Goal: Transaction & Acquisition: Purchase product/service

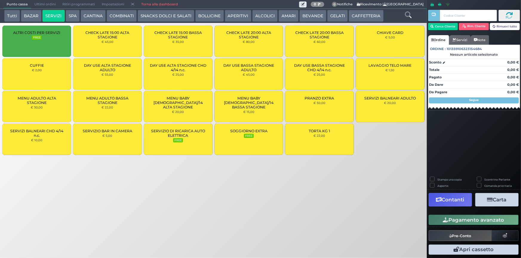
click at [185, 140] on div "SERVIZIO DI RICARICA AUTO ELETTRICA FREE" at bounding box center [178, 139] width 69 height 31
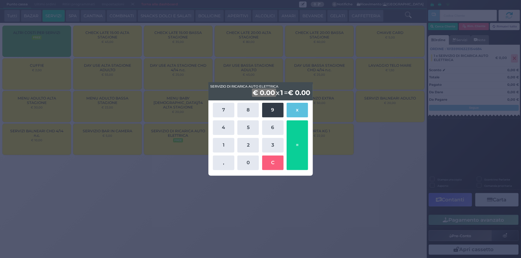
click at [269, 113] on button "9" at bounding box center [272, 110] width 21 height 15
click at [222, 162] on button "," at bounding box center [223, 163] width 21 height 15
click at [247, 148] on button "2" at bounding box center [247, 145] width 21 height 15
click at [249, 163] on button "0" at bounding box center [247, 163] width 21 height 15
click at [301, 110] on button "x" at bounding box center [296, 110] width 21 height 15
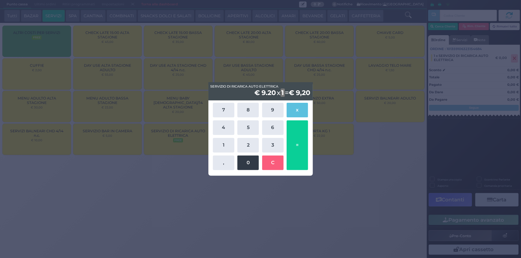
click at [243, 163] on button "0" at bounding box center [247, 163] width 21 height 15
click at [223, 161] on button "," at bounding box center [223, 163] width 21 height 15
click at [224, 124] on button "4" at bounding box center [223, 128] width 21 height 15
click at [247, 162] on button "0" at bounding box center [247, 163] width 21 height 15
click at [279, 167] on button "C" at bounding box center [272, 163] width 21 height 15
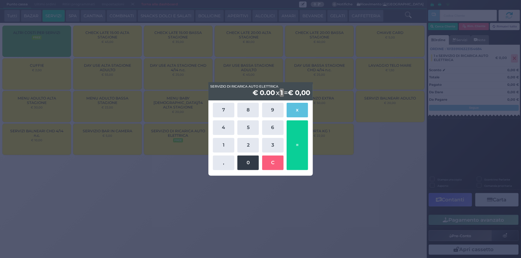
click at [246, 159] on button "0" at bounding box center [247, 163] width 21 height 15
click at [272, 111] on button "9" at bounding box center [272, 110] width 21 height 15
click at [270, 159] on button "C" at bounding box center [272, 163] width 21 height 15
click at [274, 107] on button "9" at bounding box center [272, 110] width 21 height 15
click at [223, 163] on button "," at bounding box center [223, 163] width 21 height 15
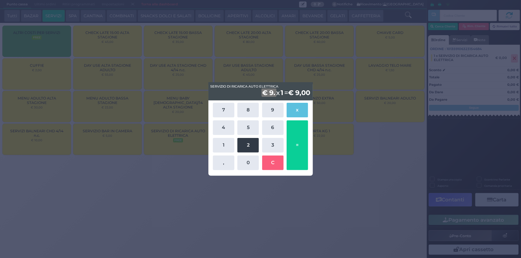
click at [252, 149] on button "2" at bounding box center [247, 145] width 21 height 15
click at [297, 107] on button "x" at bounding box center [296, 110] width 21 height 15
click at [248, 162] on button "0" at bounding box center [247, 163] width 21 height 15
click at [219, 165] on button "," at bounding box center [223, 163] width 21 height 15
click at [225, 163] on button "," at bounding box center [223, 163] width 21 height 15
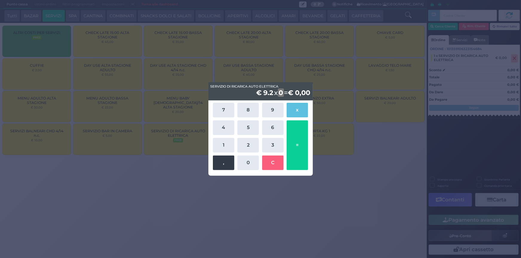
click at [225, 163] on button "," at bounding box center [223, 163] width 21 height 15
click at [227, 143] on button "1" at bounding box center [223, 145] width 21 height 15
click at [265, 94] on div "€ 9.2 x 01 = € 9,20" at bounding box center [260, 91] width 104 height 18
click at [261, 94] on b "€ 9.2" at bounding box center [263, 93] width 19 height 8
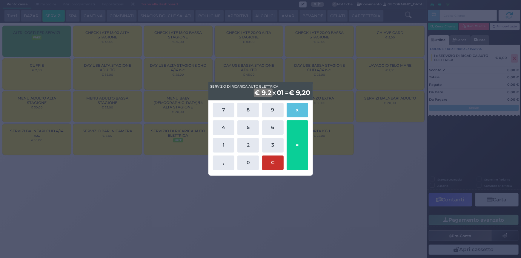
click at [278, 163] on button "C" at bounding box center [272, 163] width 21 height 15
click at [274, 151] on button "3" at bounding box center [272, 145] width 21 height 15
drag, startPoint x: 229, startPoint y: 166, endPoint x: 262, endPoint y: 143, distance: 40.9
click at [229, 166] on button "," at bounding box center [223, 163] width 21 height 15
click at [271, 127] on button "6" at bounding box center [272, 128] width 21 height 15
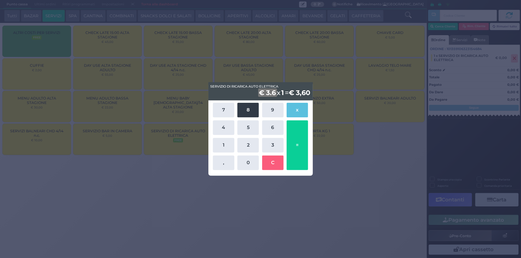
click at [248, 109] on button "8" at bounding box center [247, 110] width 21 height 15
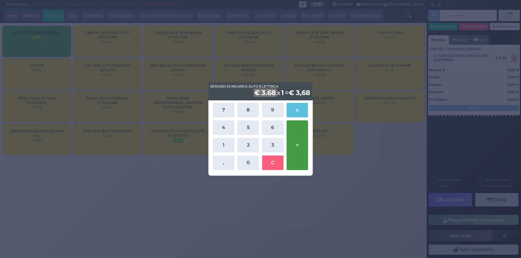
click at [301, 163] on button "=" at bounding box center [296, 146] width 21 height 50
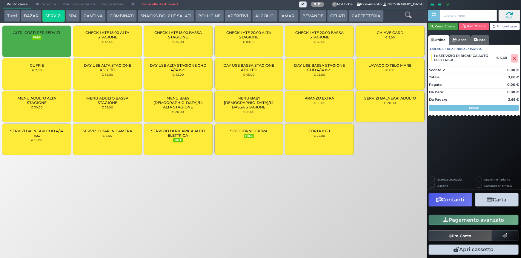
click at [444, 27] on button "Cerca Cliente" at bounding box center [443, 26] width 30 height 7
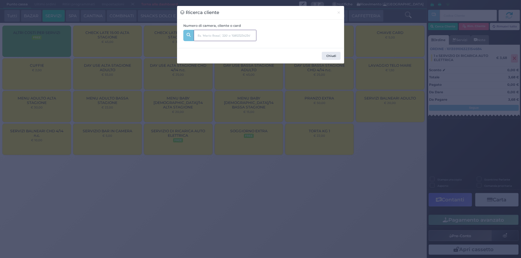
click at [230, 33] on input "text" at bounding box center [225, 35] width 63 height 11
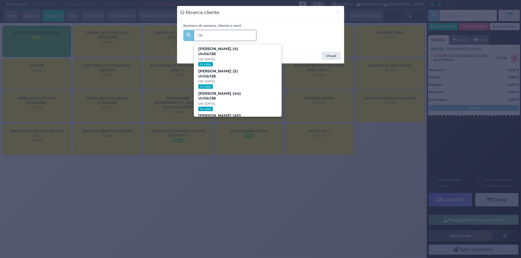
type input "136"
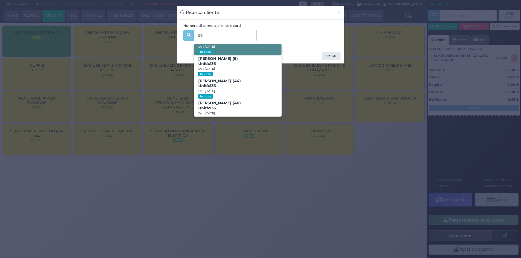
scroll to position [28, 0]
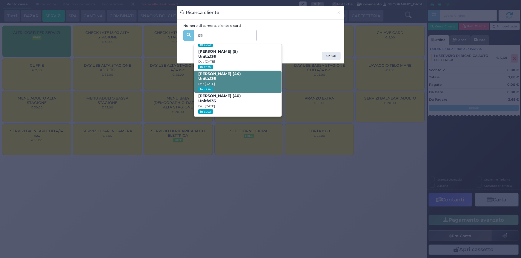
click at [253, 78] on span "Luigi rondinella (44) Unità: 136 Dal: 03/08/2025 In casa" at bounding box center [237, 82] width 87 height 22
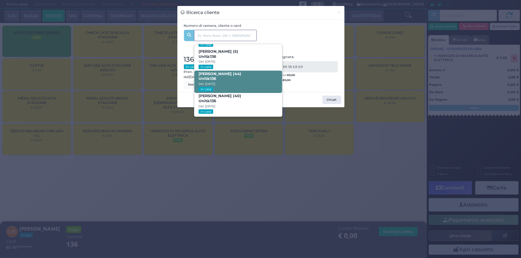
click at [247, 77] on span "Luigi rondinella (44) Unità: 136 Dal: 03/08/2025 In casa" at bounding box center [237, 82] width 87 height 22
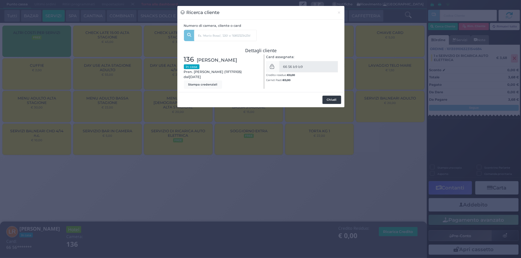
click at [331, 104] on button "Chiudi" at bounding box center [331, 100] width 19 height 8
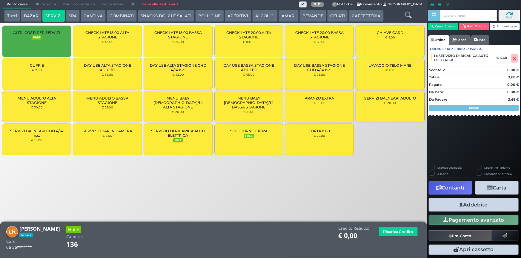
drag, startPoint x: 470, startPoint y: 206, endPoint x: 379, endPoint y: 179, distance: 94.4
click at [376, 183] on div "Punto cassa Mappa Ultimi ordini Delivery Ritiri programmati Impostazioni Torna …" at bounding box center [260, 129] width 521 height 258
click at [456, 55] on span "1 x SERVIZIO DI RICARICA AUTO ELETTRICA" at bounding box center [463, 58] width 58 height 8
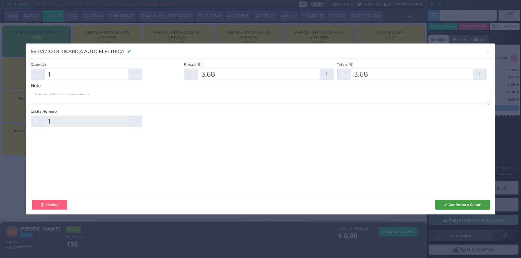
click at [459, 206] on button "Conferma e Chiudi" at bounding box center [462, 205] width 55 height 10
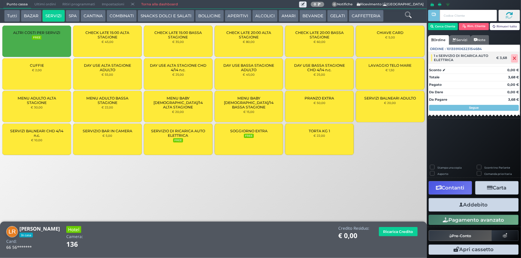
click at [516, 56] on span at bounding box center [514, 58] width 7 height 8
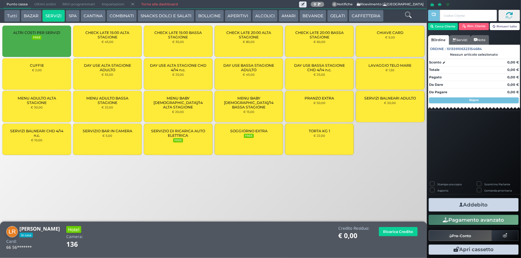
click at [169, 138] on div "SERVIZIO DI RICARICA AUTO ELETTRICA FREE" at bounding box center [178, 139] width 69 height 31
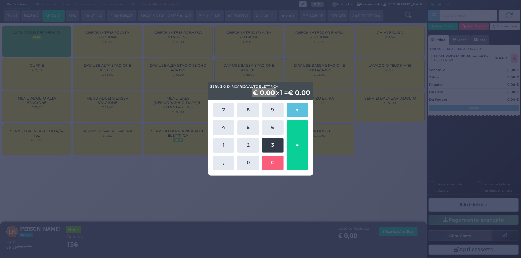
click at [268, 148] on button "3" at bounding box center [272, 145] width 21 height 15
click at [230, 165] on button "," at bounding box center [223, 163] width 21 height 15
click at [275, 127] on button "6" at bounding box center [272, 128] width 21 height 15
click at [251, 111] on button "8" at bounding box center [247, 110] width 21 height 15
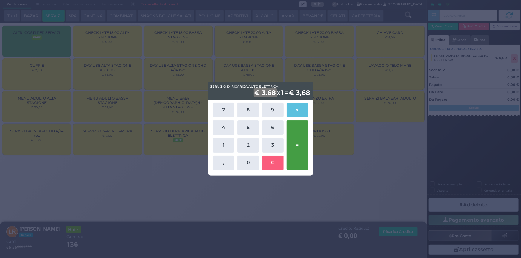
click at [299, 154] on button "=" at bounding box center [296, 146] width 21 height 50
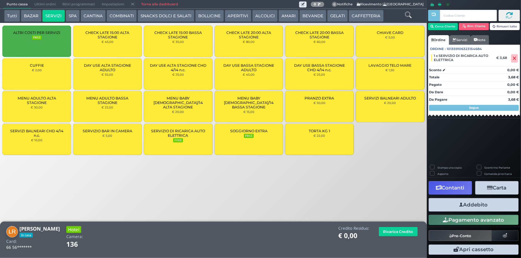
click at [472, 204] on button "Addebito" at bounding box center [473, 204] width 90 height 13
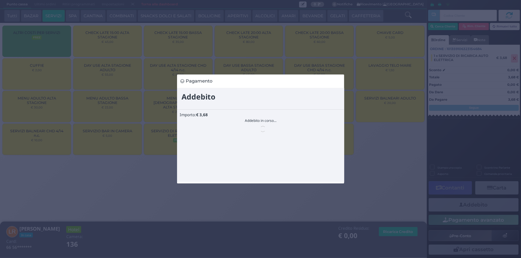
scroll to position [0, 0]
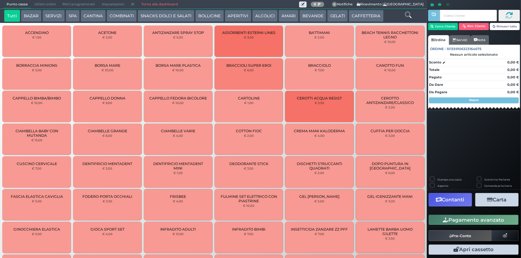
click at [68, 16] on button "SPA" at bounding box center [73, 16] width 14 height 12
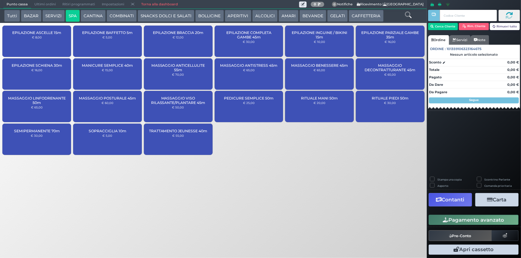
click at [111, 143] on div "SOPRACCIGLIA 10m € 5,00" at bounding box center [107, 139] width 69 height 31
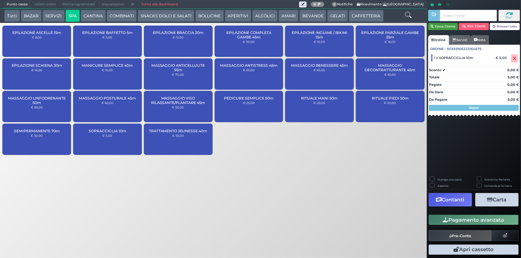
click at [433, 27] on button "Cerca Cliente" at bounding box center [443, 26] width 30 height 7
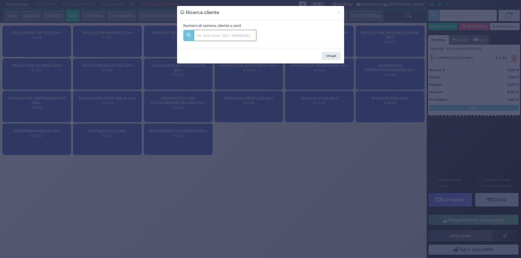
click at [237, 34] on input "text" at bounding box center [225, 35] width 63 height 11
type input "203"
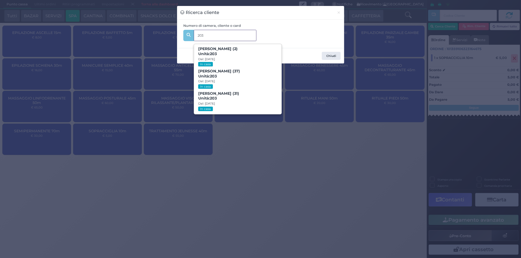
click at [264, 98] on span "TERESA PETRUZZELLI (31) Unità: 203 Dal: 10/08/2025 In casa" at bounding box center [237, 101] width 87 height 22
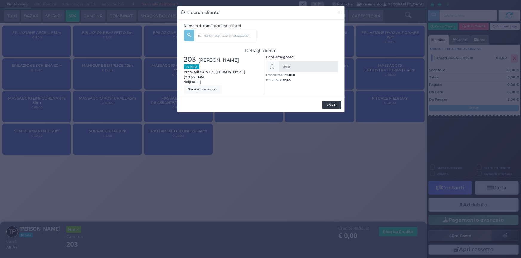
click at [332, 103] on button "Chiudi" at bounding box center [331, 105] width 19 height 8
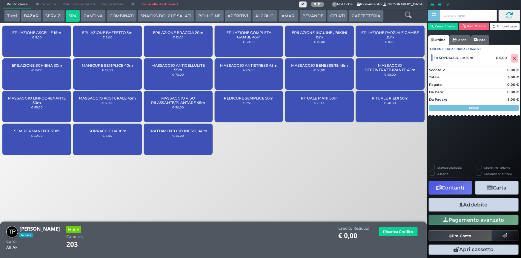
click at [471, 204] on button "Addebito" at bounding box center [473, 204] width 90 height 13
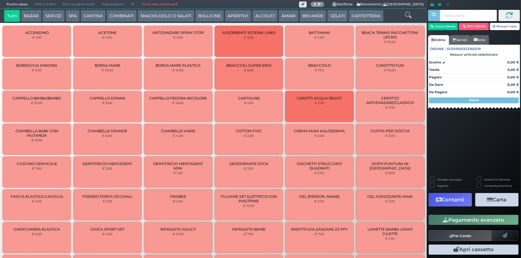
click at [48, 4] on span "Ultimi ordini" at bounding box center [45, 4] width 28 height 8
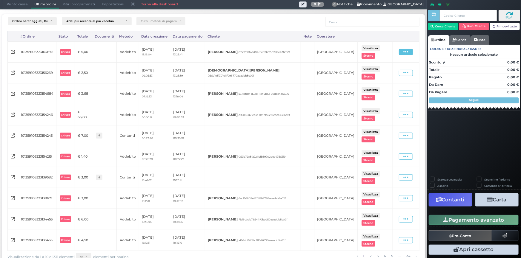
click at [405, 53] on span at bounding box center [406, 52] width 14 height 6
click at [398, 68] on span "Ristampa Pre-Conto" at bounding box center [393, 69] width 24 height 10
